Goal: Task Accomplishment & Management: Manage account settings

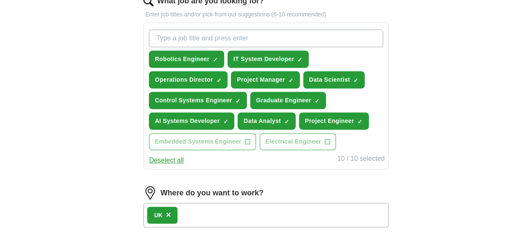
scroll to position [292, 0]
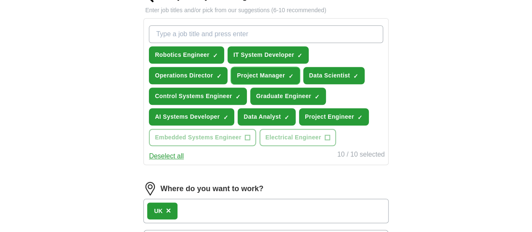
click at [0, 0] on span "×" at bounding box center [0, 0] width 0 height 0
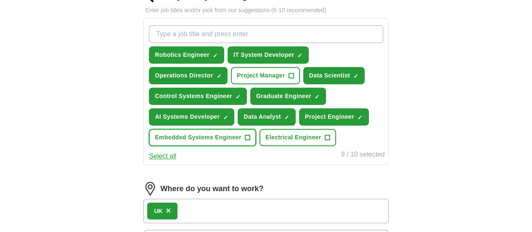
click at [250, 141] on span "+" at bounding box center [247, 137] width 5 height 7
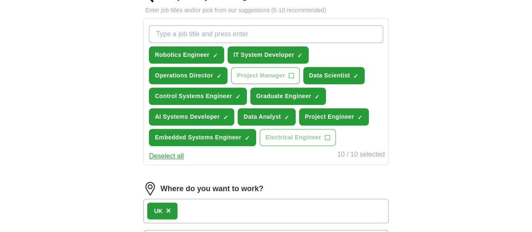
click at [208, 29] on input "What job are you looking for?" at bounding box center [266, 34] width 234 height 18
click at [0, 0] on span "×" at bounding box center [0, 0] width 0 height 0
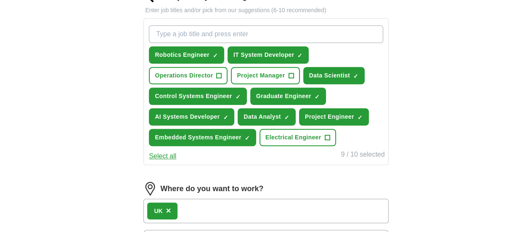
click at [206, 33] on input "What job are you looking for?" at bounding box center [266, 34] width 234 height 18
type input "software engineer"
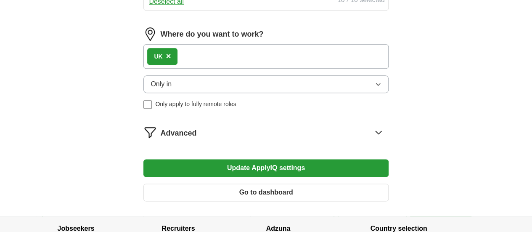
scroll to position [467, 0]
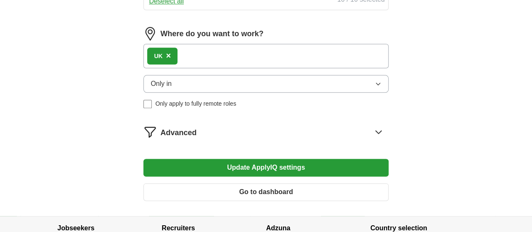
click at [246, 93] on button "Only in" at bounding box center [266, 84] width 245 height 18
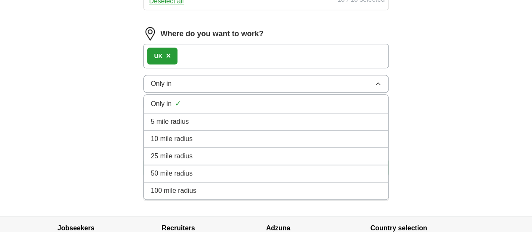
click at [215, 127] on div "5 mile radius" at bounding box center [266, 122] width 231 height 10
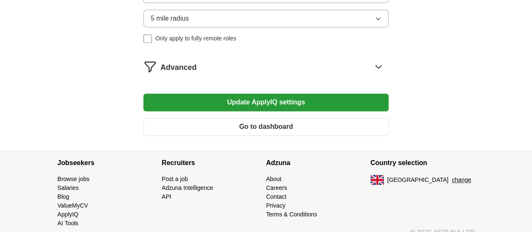
scroll to position [536, 0]
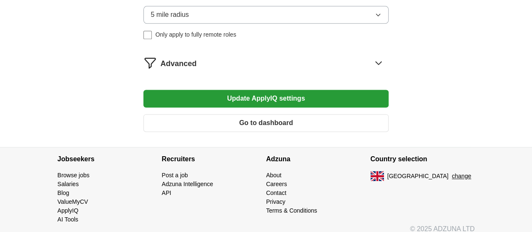
click at [239, 107] on button "Update ApplyIQ settings" at bounding box center [266, 99] width 245 height 18
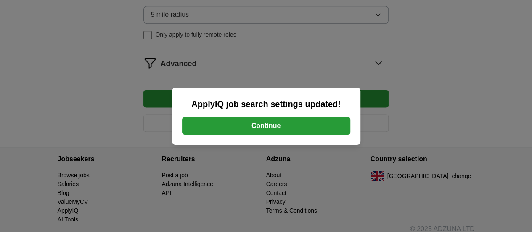
click at [253, 121] on button "Continue" at bounding box center [266, 126] width 168 height 18
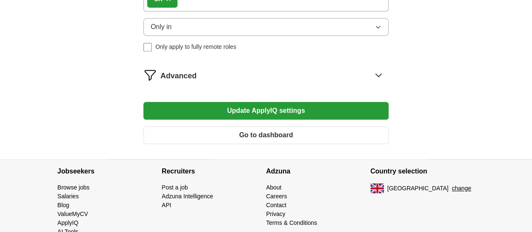
scroll to position [437, 0]
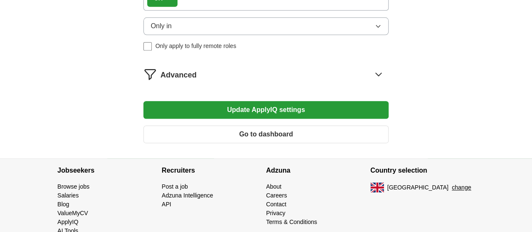
click at [197, 74] on span "Advanced" at bounding box center [178, 74] width 36 height 11
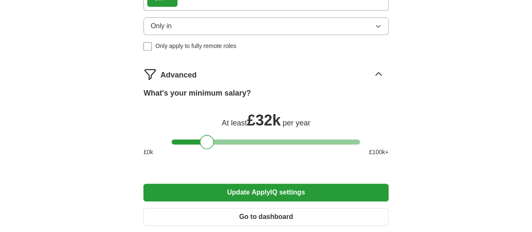
drag, startPoint x: 215, startPoint y: 138, endPoint x: 204, endPoint y: 143, distance: 12.8
click at [204, 143] on div at bounding box center [207, 142] width 14 height 14
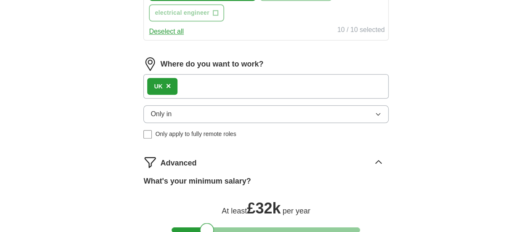
scroll to position [524, 0]
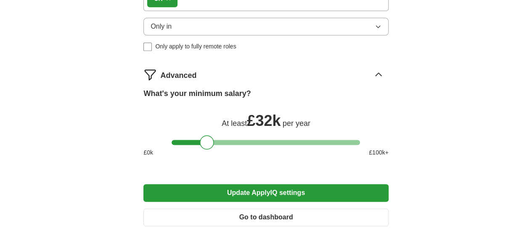
click at [242, 191] on button "Update ApplyIQ settings" at bounding box center [266, 193] width 245 height 18
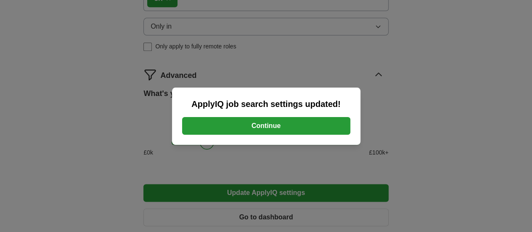
click at [258, 126] on button "Continue" at bounding box center [266, 126] width 168 height 18
